Goal: Task Accomplishment & Management: Manage account settings

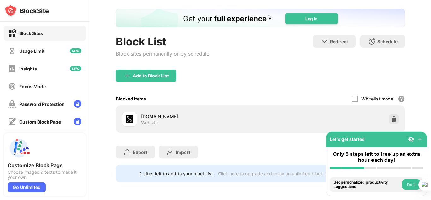
click at [324, 85] on div "Add to Block List" at bounding box center [260, 80] width 289 height 23
click at [394, 120] on div "[DOMAIN_NAME] Website" at bounding box center [259, 119] width 281 height 20
click at [392, 120] on div at bounding box center [393, 119] width 10 height 10
